Goal: Check status: Check status

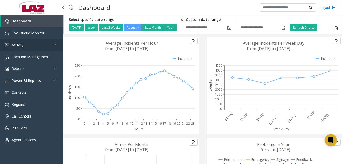
click at [21, 43] on span "Activity" at bounding box center [18, 45] width 12 height 5
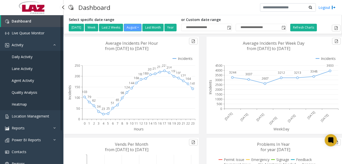
click at [20, 57] on span "Daily Activity" at bounding box center [22, 56] width 21 height 5
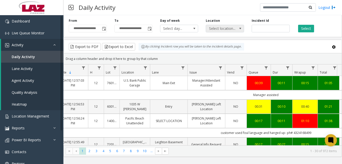
click at [229, 29] on span "Select location..." at bounding box center [221, 28] width 30 height 7
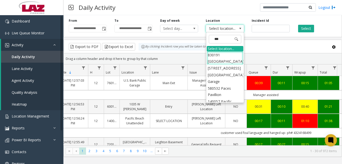
type input "****"
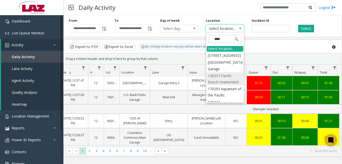
click at [218, 86] on li "140057 Pacific Beach Unattended" at bounding box center [225, 78] width 36 height 13
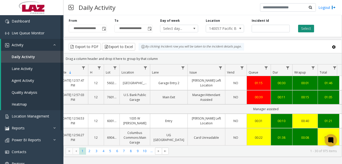
click at [299, 27] on button "Select" at bounding box center [306, 29] width 16 height 8
